Goal: Transaction & Acquisition: Purchase product/service

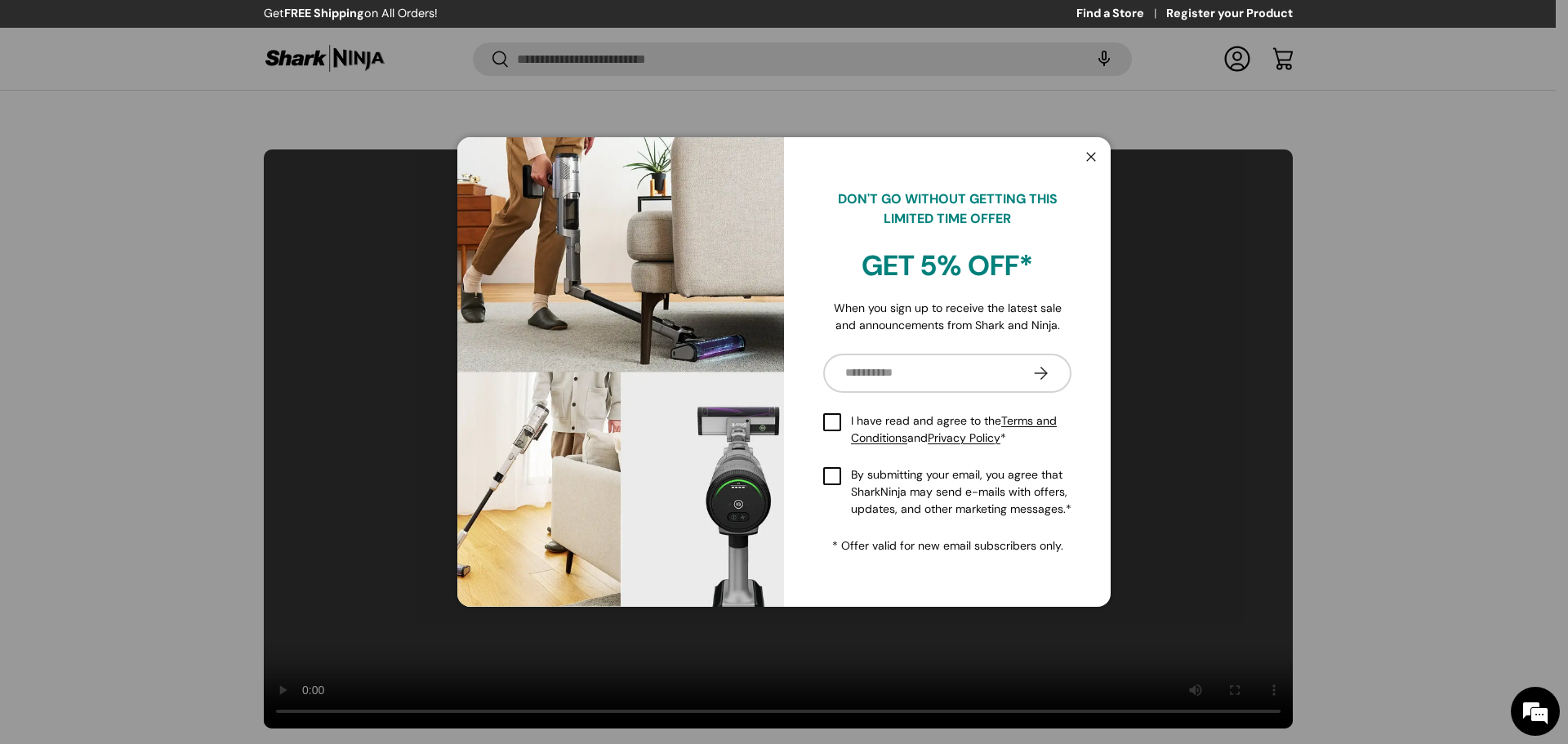
click at [1093, 145] on button "Close" at bounding box center [1091, 158] width 31 height 33
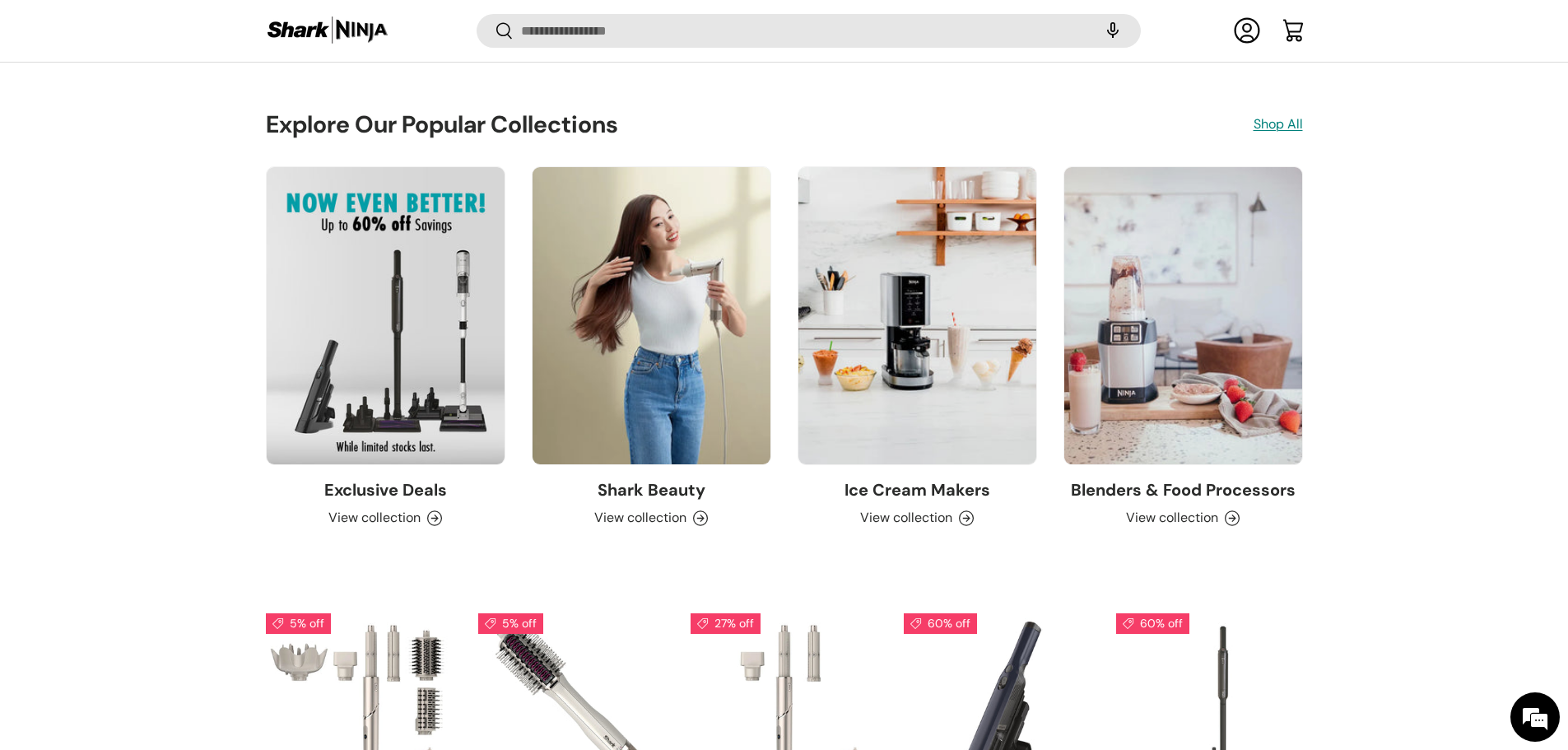
scroll to position [1648, 0]
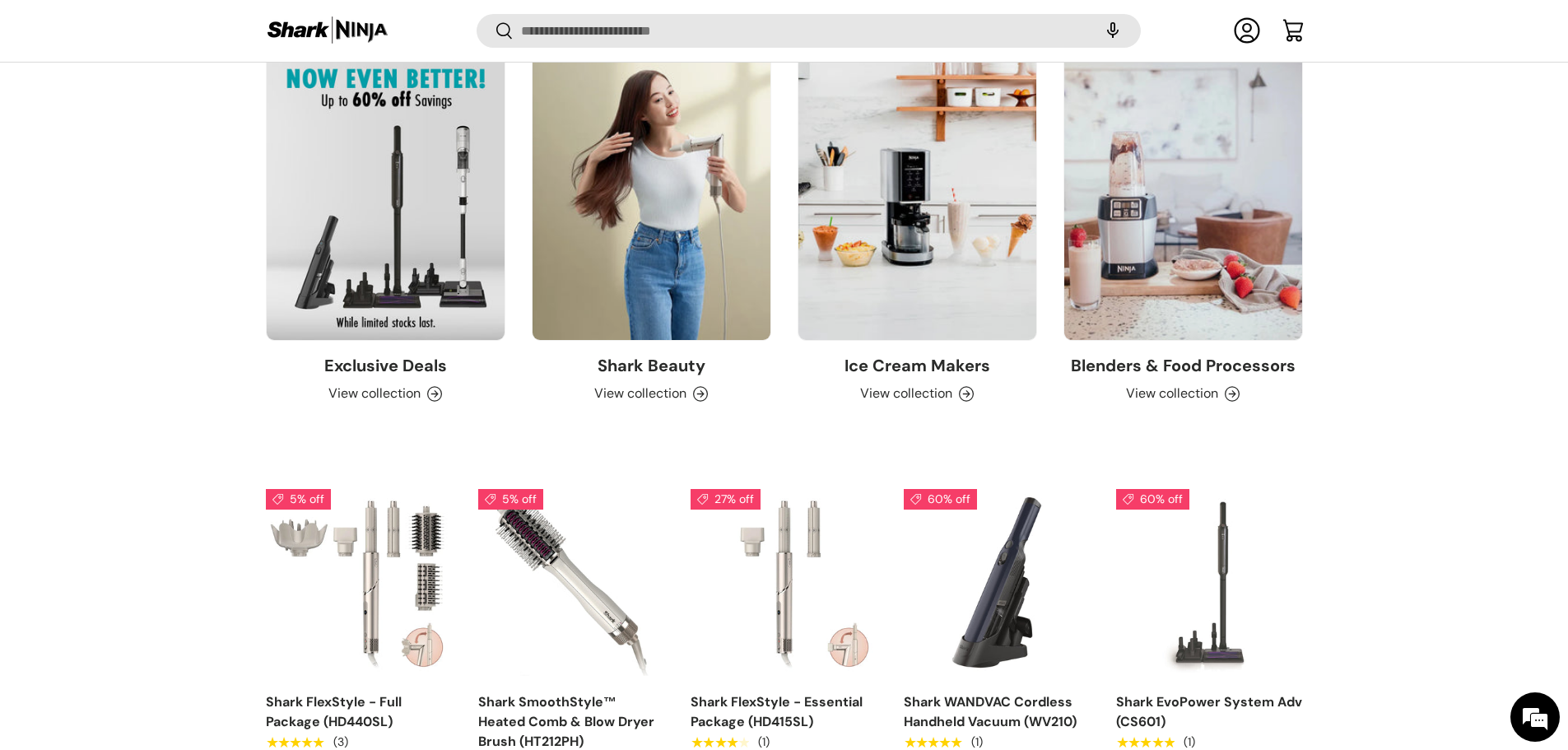
click at [948, 377] on link "Ice Cream Makers" at bounding box center [917, 366] width 146 height 22
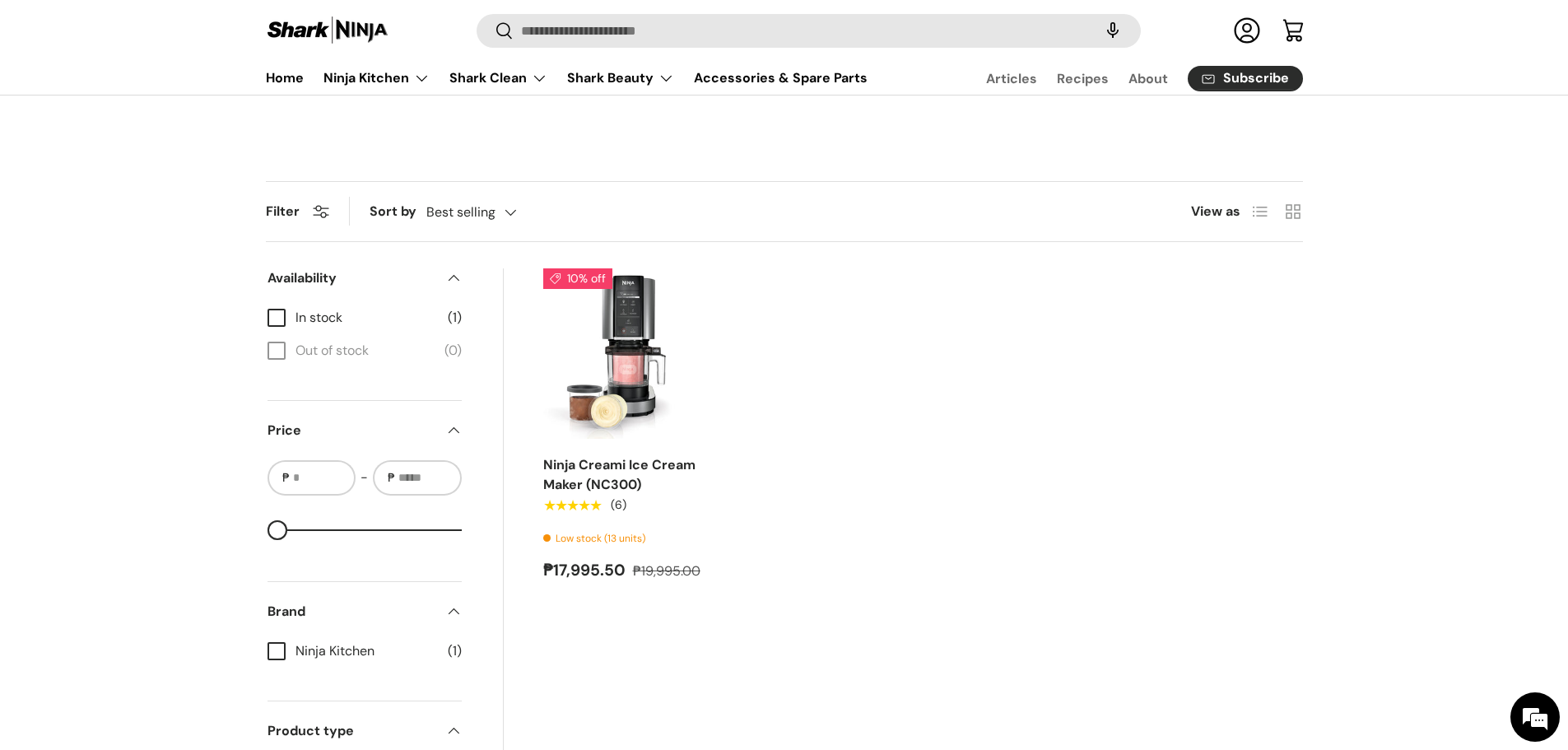
scroll to position [549, 0]
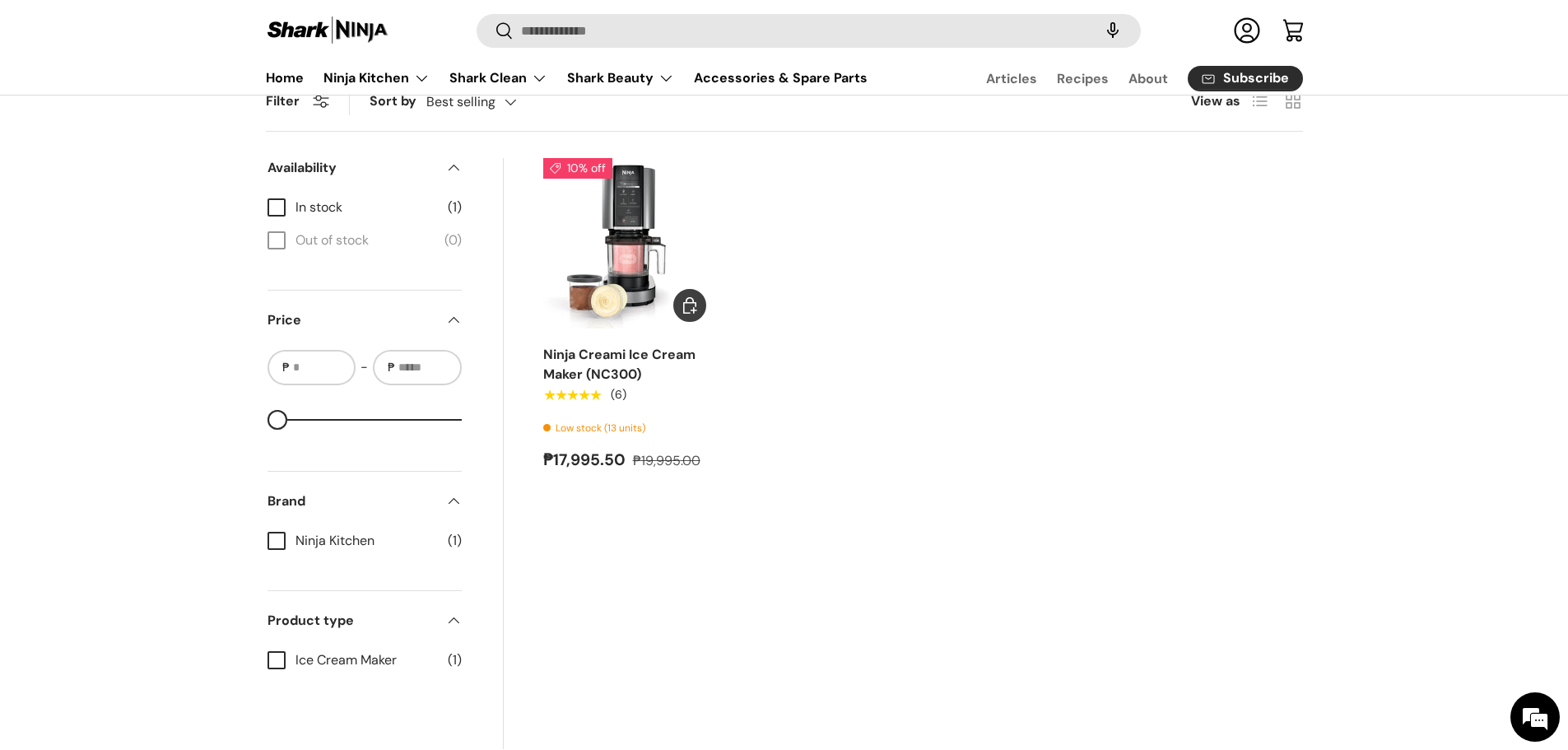
click at [0, 0] on img "Ninja Creami Ice Cream Maker (NC300)" at bounding box center [0, 0] width 0 height 0
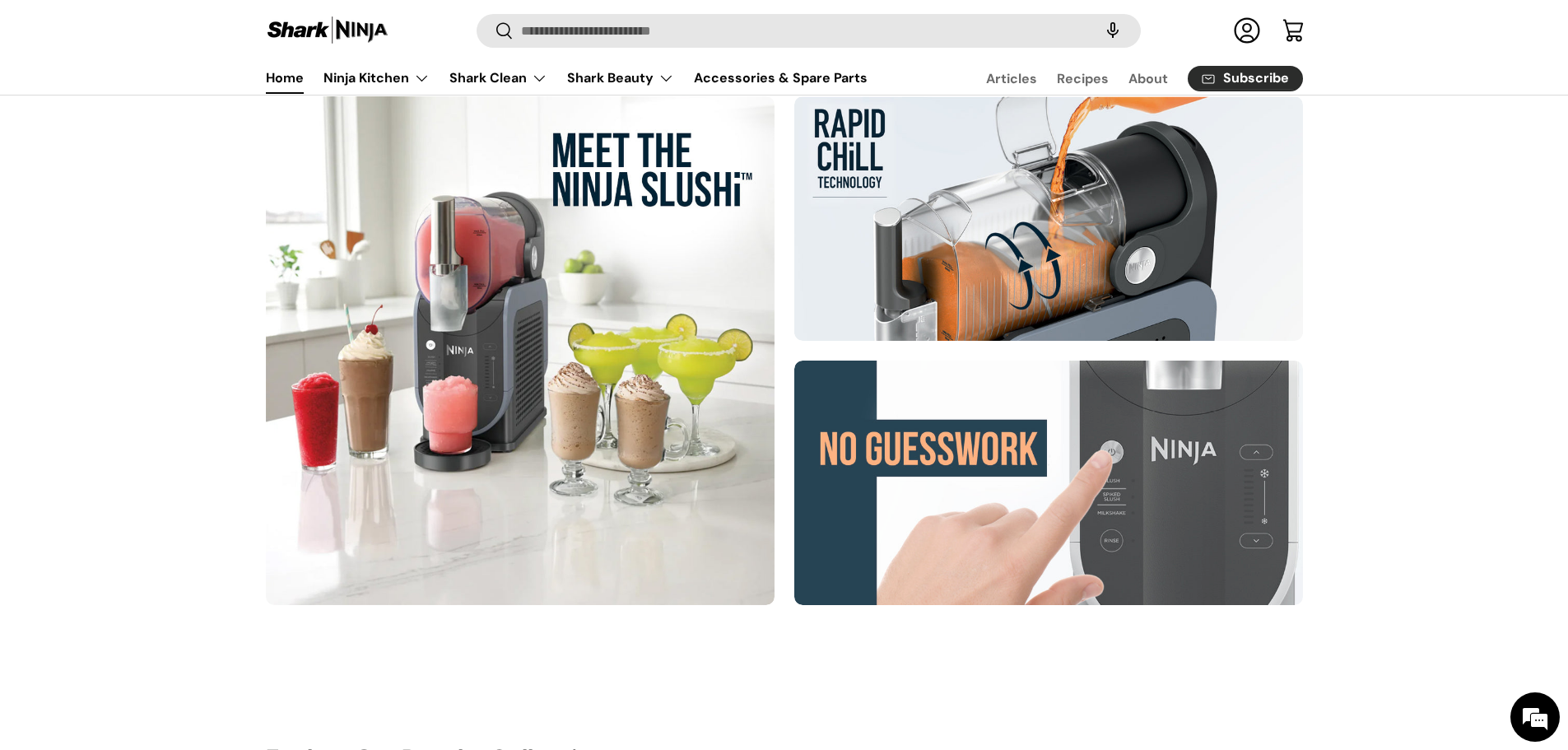
scroll to position [825, 0]
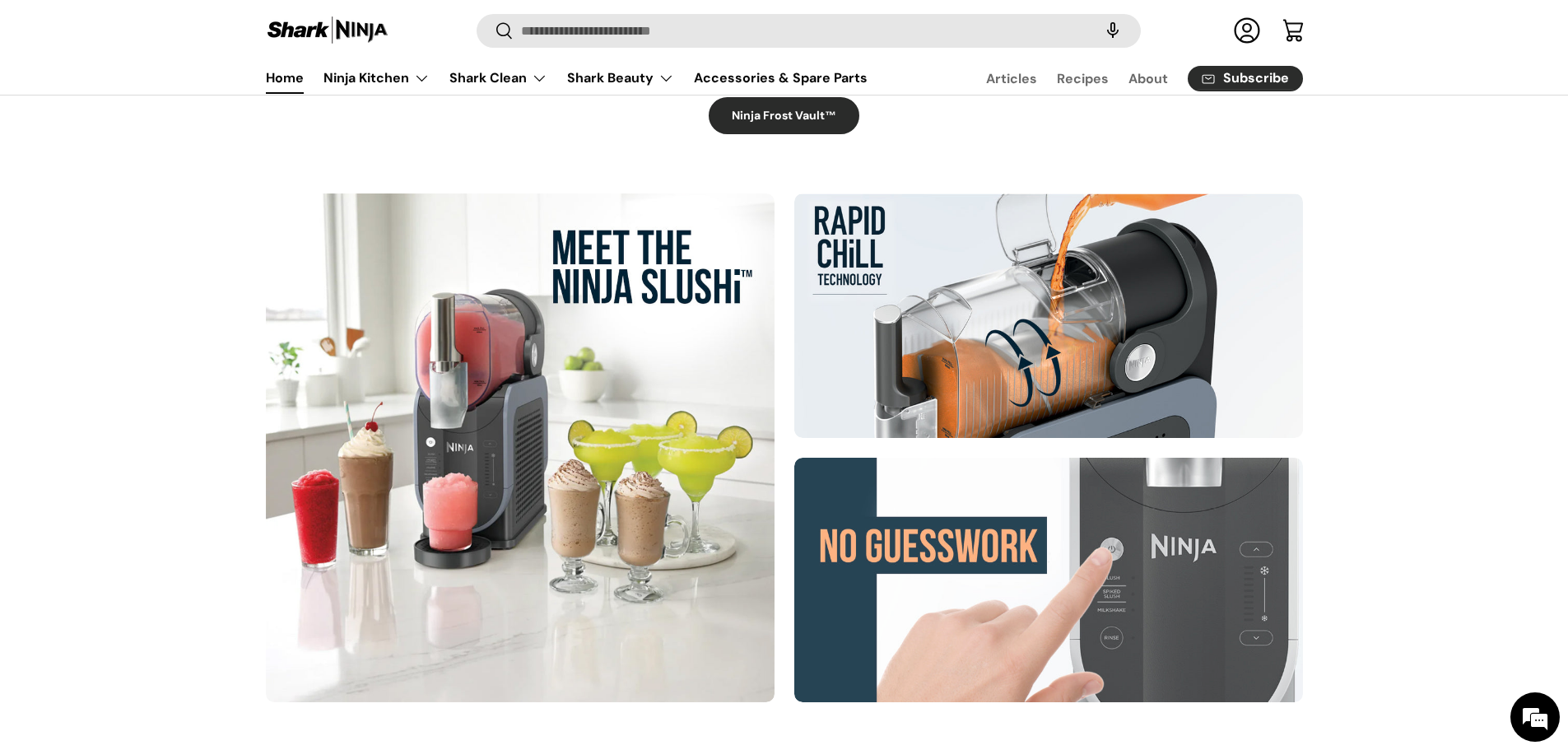
click at [615, 327] on div at bounding box center [520, 448] width 509 height 509
